Goal: Transaction & Acquisition: Subscribe to service/newsletter

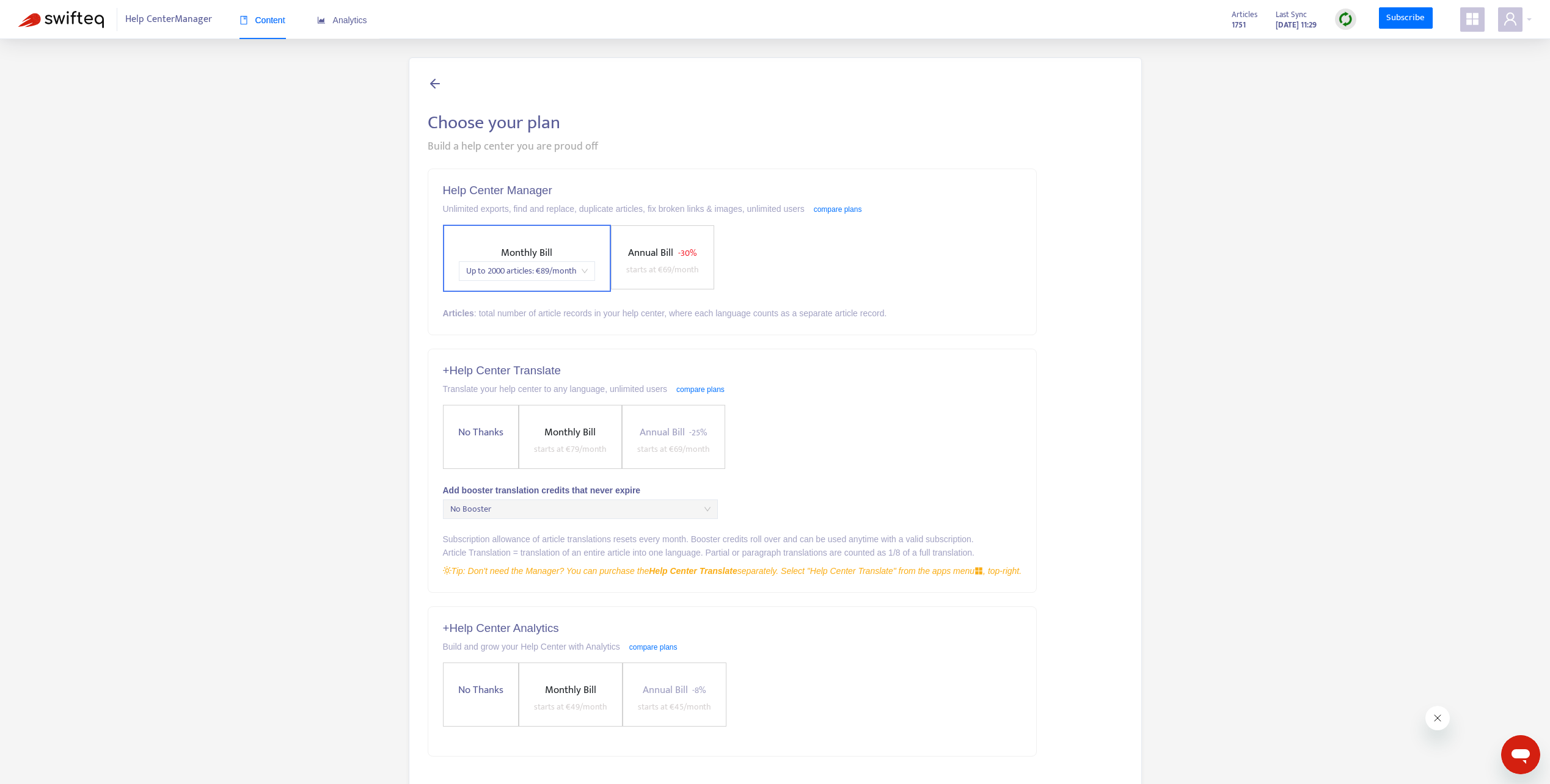
click at [679, 258] on span "- 30%" at bounding box center [687, 253] width 18 height 14
drag, startPoint x: 1162, startPoint y: 234, endPoint x: 1143, endPoint y: 250, distance: 24.8
click at [1161, 234] on div "Choose your plan Build a help center you are proud off Help Center Manager Unli…" at bounding box center [774, 465] width 1513 height 815
drag, startPoint x: 167, startPoint y: 428, endPoint x: 177, endPoint y: 422, distance: 11.7
click at [173, 426] on div "Choose your plan Build a help center you are proud off Help Center Manager Unli…" at bounding box center [774, 465] width 1513 height 815
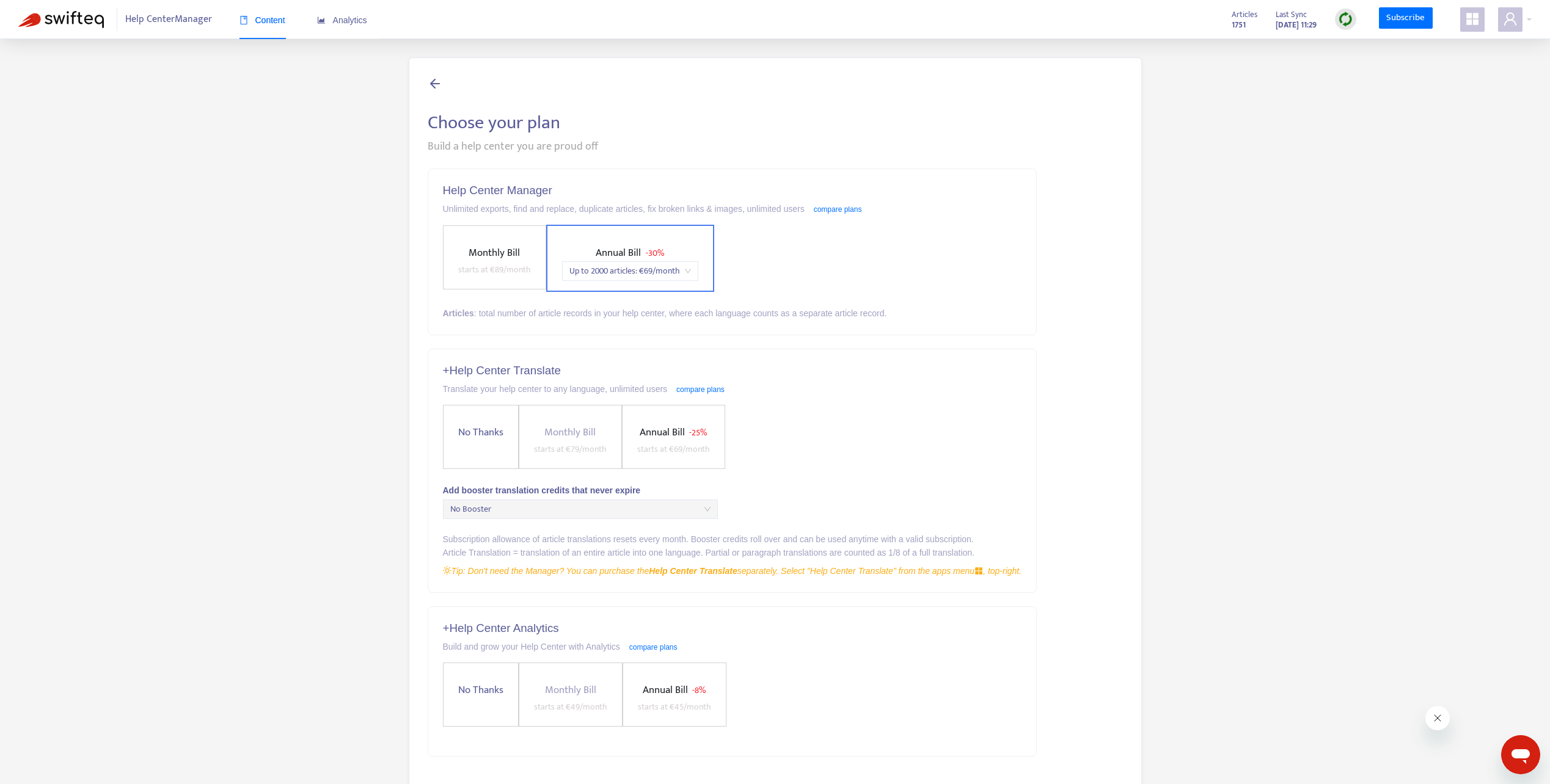
drag, startPoint x: 1237, startPoint y: 174, endPoint x: 1271, endPoint y: 77, distance: 102.8
click at [1237, 174] on div "Choose your plan Build a help center you are proud off Help Center Manager Unli…" at bounding box center [774, 465] width 1513 height 815
drag, startPoint x: 1088, startPoint y: 275, endPoint x: 1105, endPoint y: 282, distance: 18.4
click at [1088, 275] on div "Help Center Manager Unlimited exports, find and replace, duplicate articles, fi…" at bounding box center [775, 511] width 695 height 685
drag, startPoint x: 1203, startPoint y: 265, endPoint x: 1332, endPoint y: 0, distance: 294.7
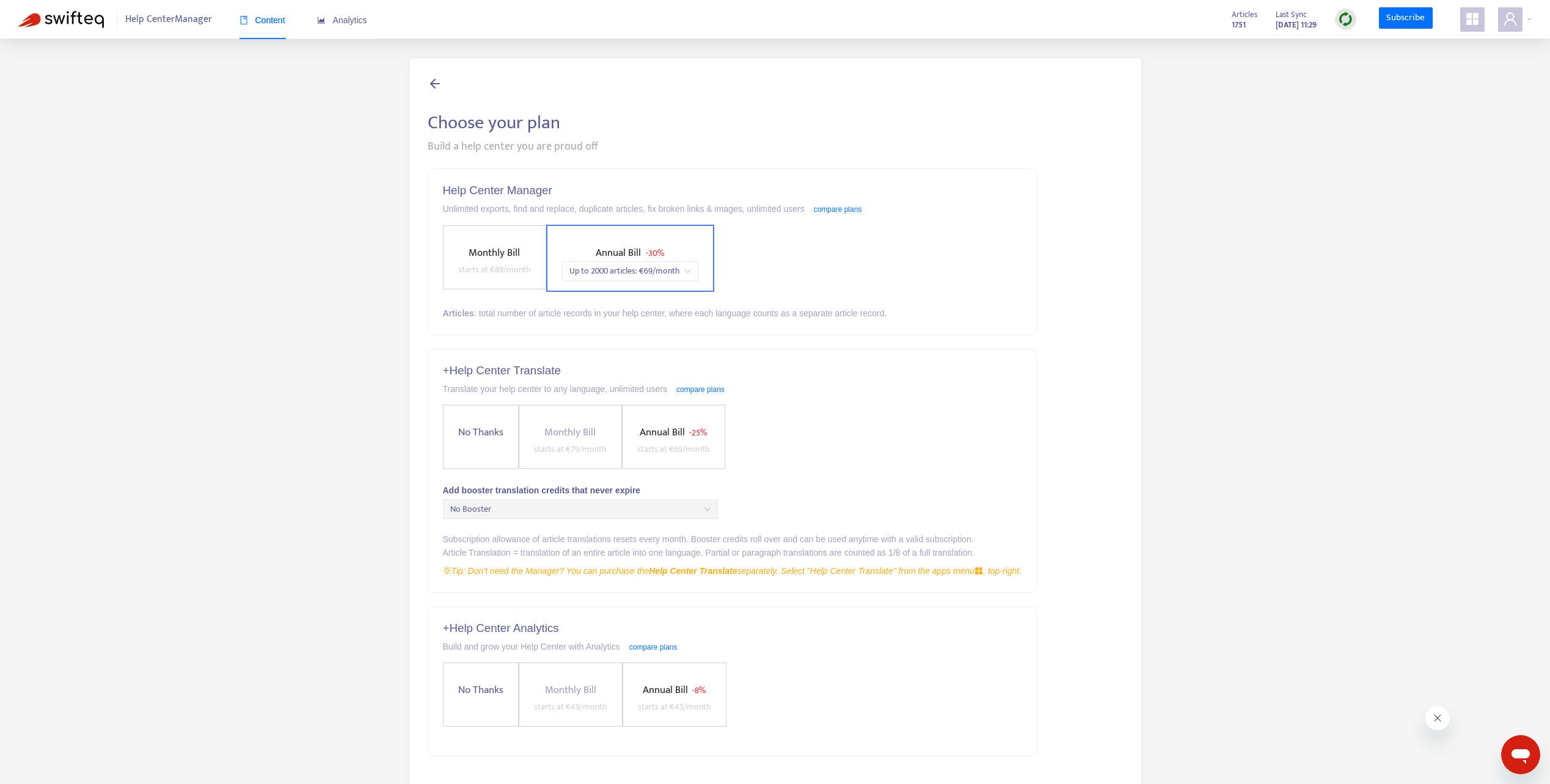
click at [1208, 261] on div "Choose your plan Build a help center you are proud off Help Center Manager Unli…" at bounding box center [774, 465] width 1513 height 815
drag, startPoint x: 1317, startPoint y: 234, endPoint x: 1306, endPoint y: 248, distance: 17.8
click at [1317, 234] on div "Choose your plan Build a help center you are proud off Help Center Manager Unli…" at bounding box center [774, 465] width 1513 height 815
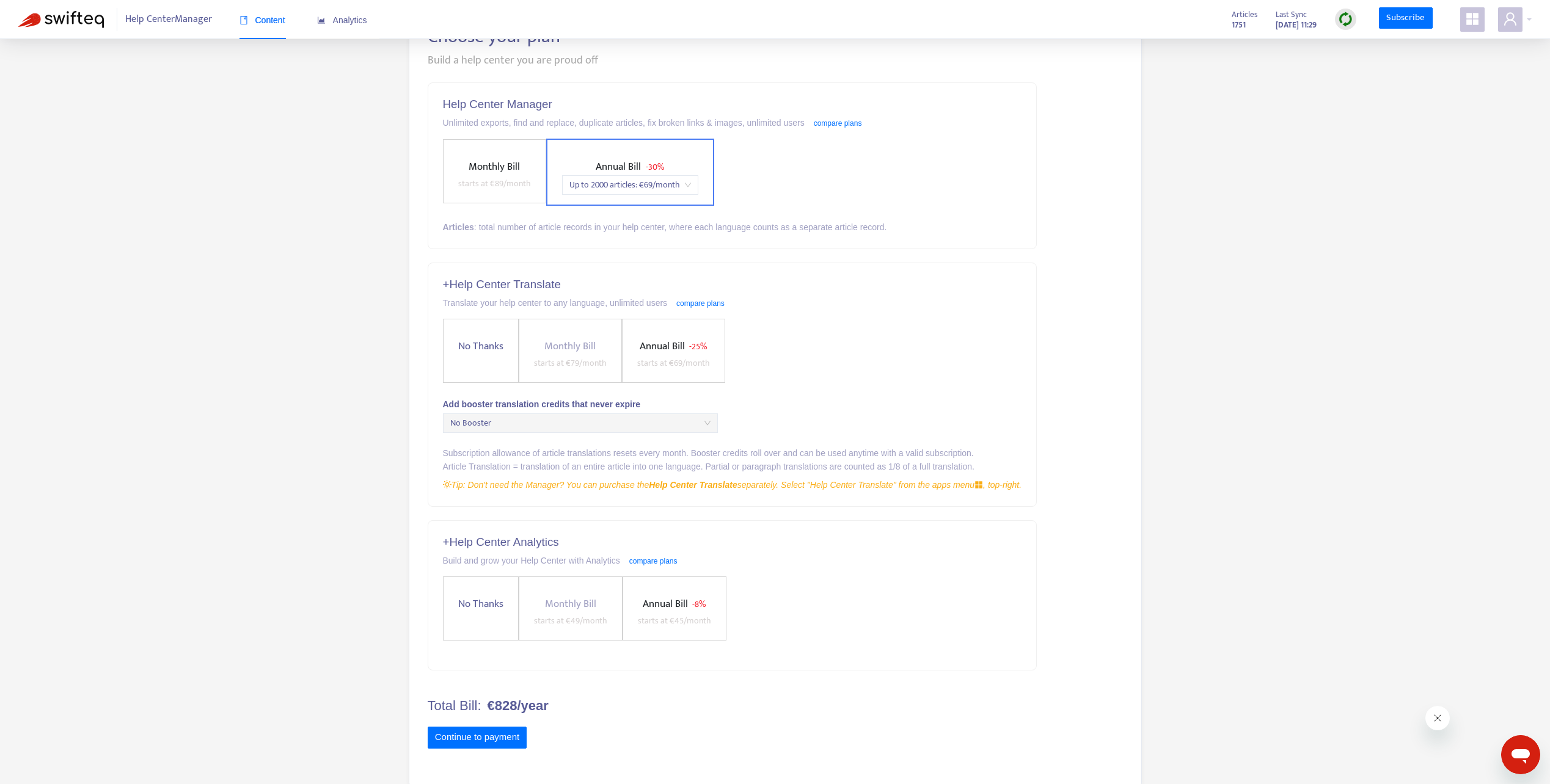
scroll to position [89, 0]
click at [685, 604] on span "Annual Bill" at bounding box center [666, 601] width 45 height 17
click at [521, 174] on span "starts at € 89 /month" at bounding box center [494, 181] width 73 height 14
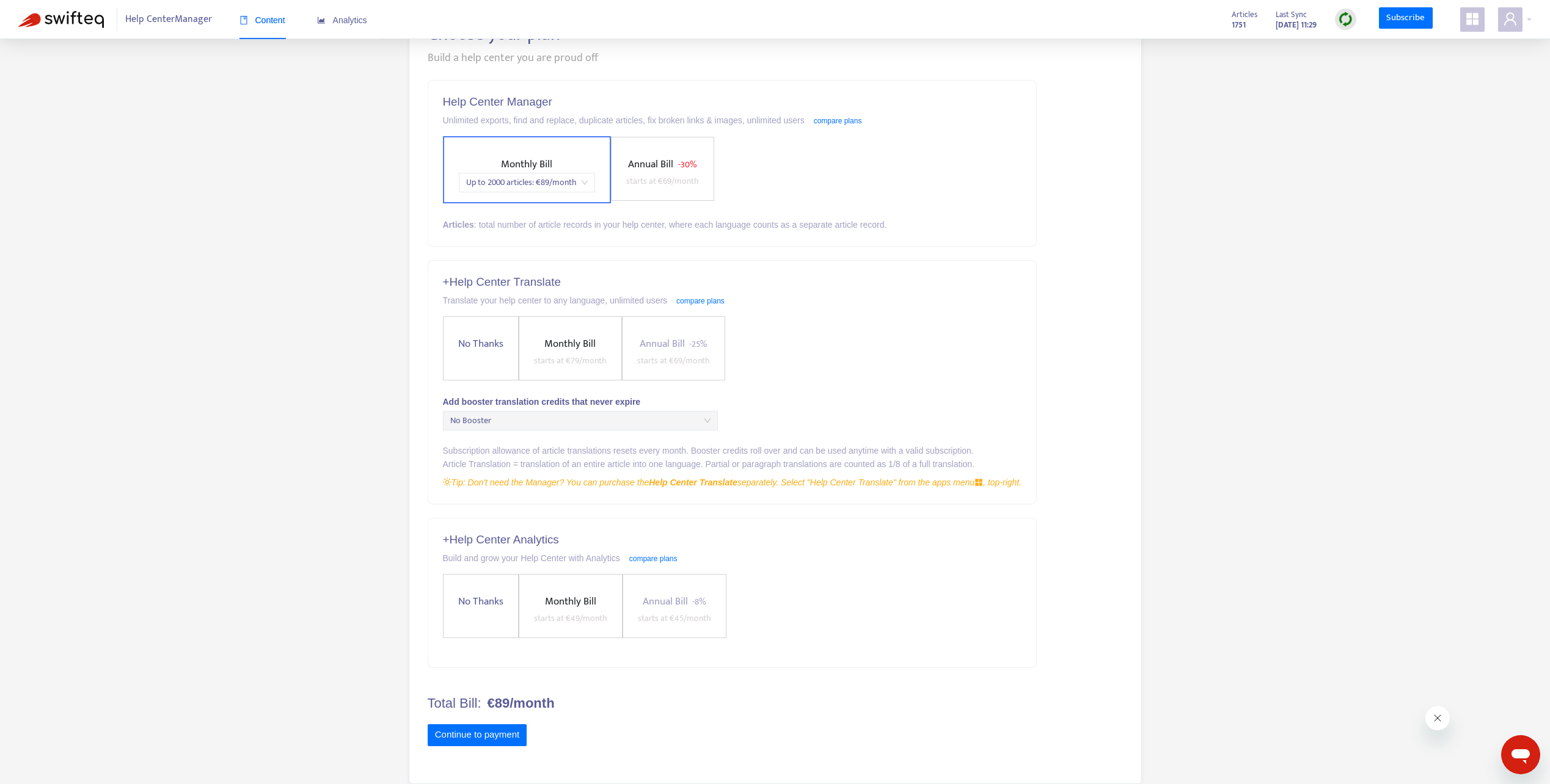
click at [479, 603] on span "No Thanks" at bounding box center [481, 602] width 55 height 16
click at [658, 615] on span "starts at € 45 /month" at bounding box center [676, 619] width 74 height 14
click at [591, 620] on span "starts at € 49 /month" at bounding box center [572, 619] width 74 height 14
click at [489, 625] on label "No Thanks" at bounding box center [481, 607] width 75 height 64
click at [481, 365] on label "No Thanks" at bounding box center [481, 348] width 75 height 64
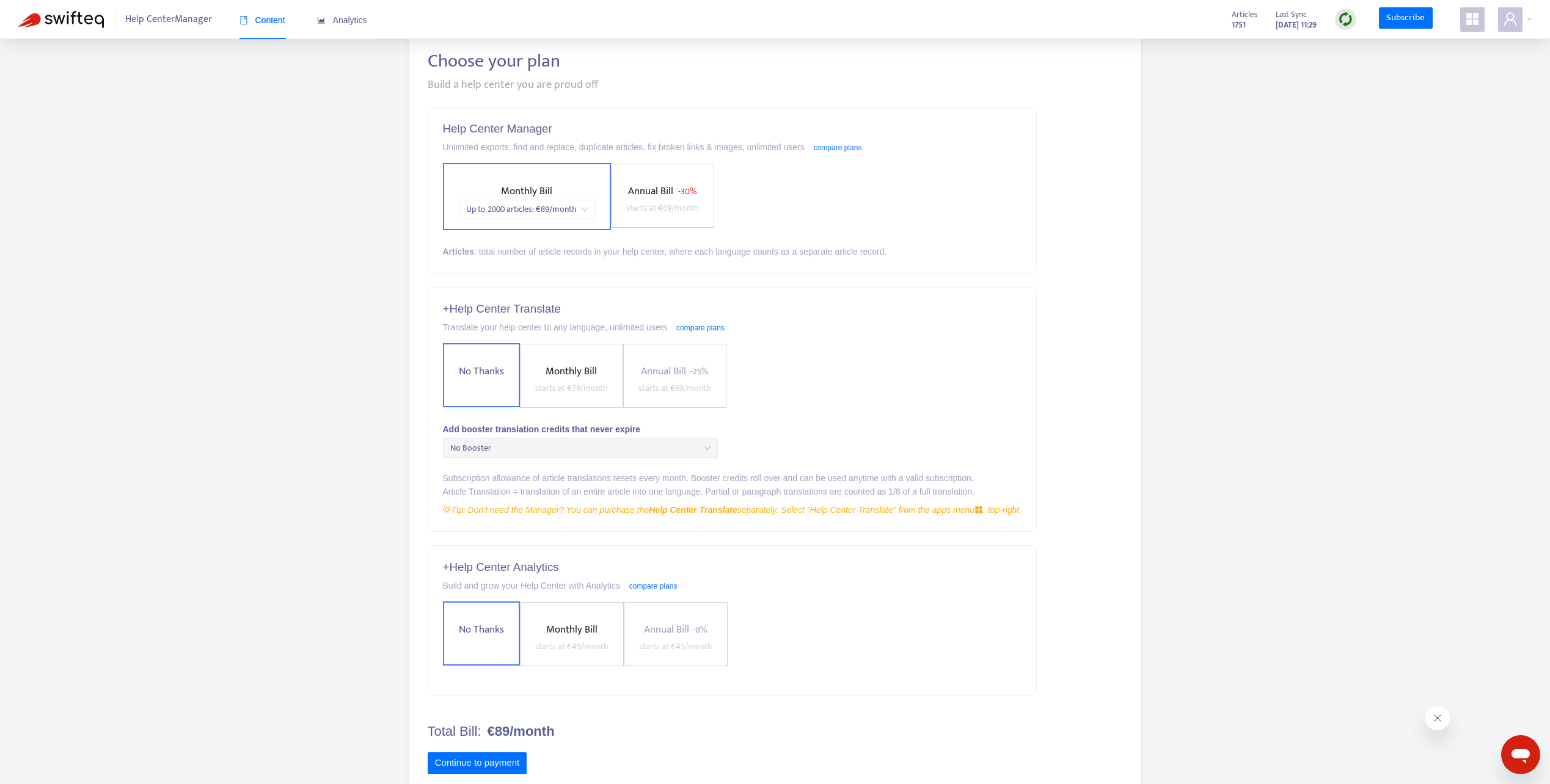
scroll to position [90, 0]
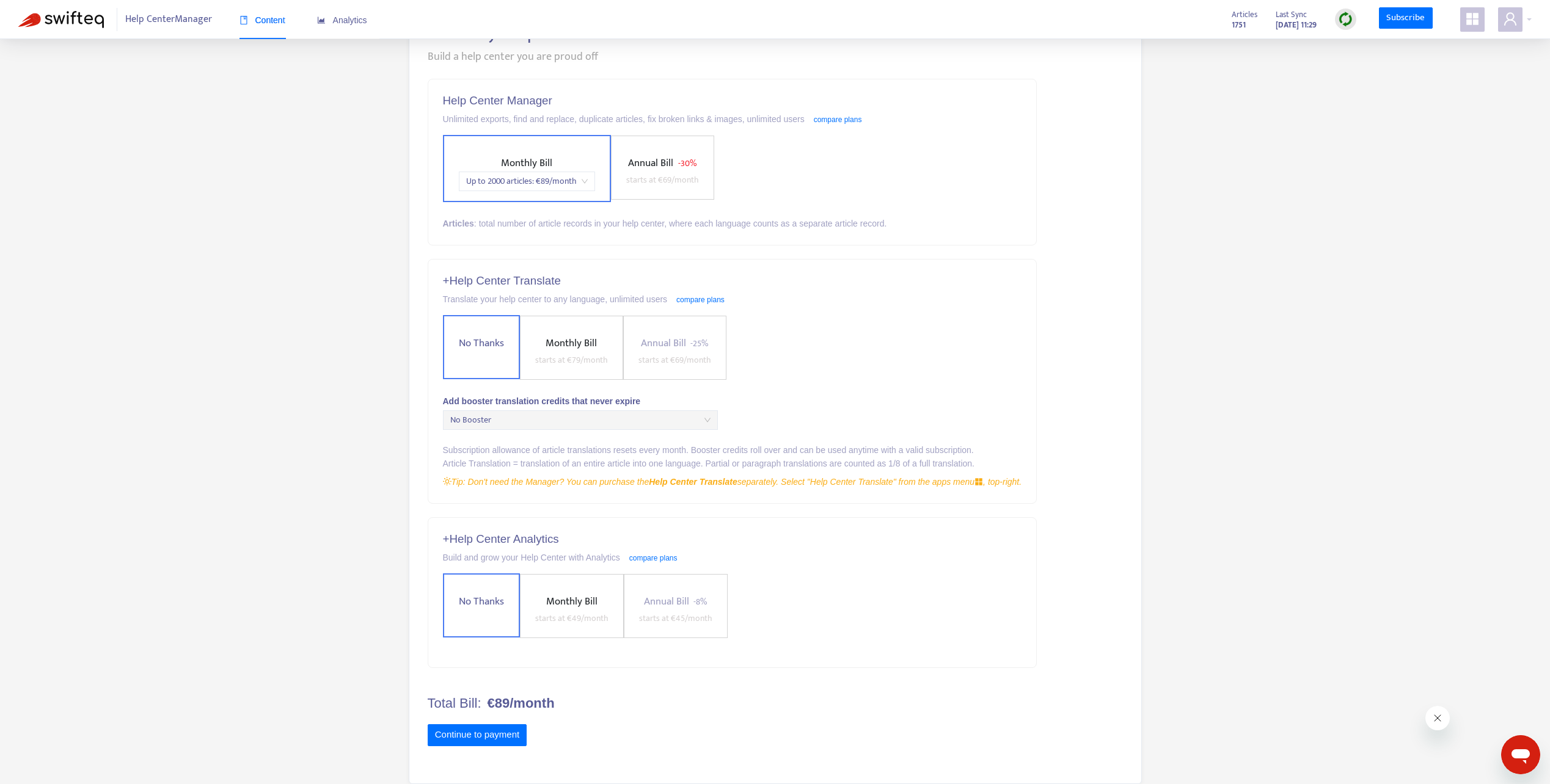
click at [661, 193] on label "Annual Bill - 30% starts at € 69 /month" at bounding box center [662, 168] width 103 height 64
click at [496, 167] on span "Monthly Bill" at bounding box center [494, 163] width 52 height 17
click at [836, 117] on link "compare plans" at bounding box center [837, 120] width 48 height 9
click at [1259, 343] on div "Choose your plan Build a help center you are proud off Help Center Manager Unli…" at bounding box center [774, 376] width 1513 height 816
